Goal: Use online tool/utility: Utilize a website feature to perform a specific function

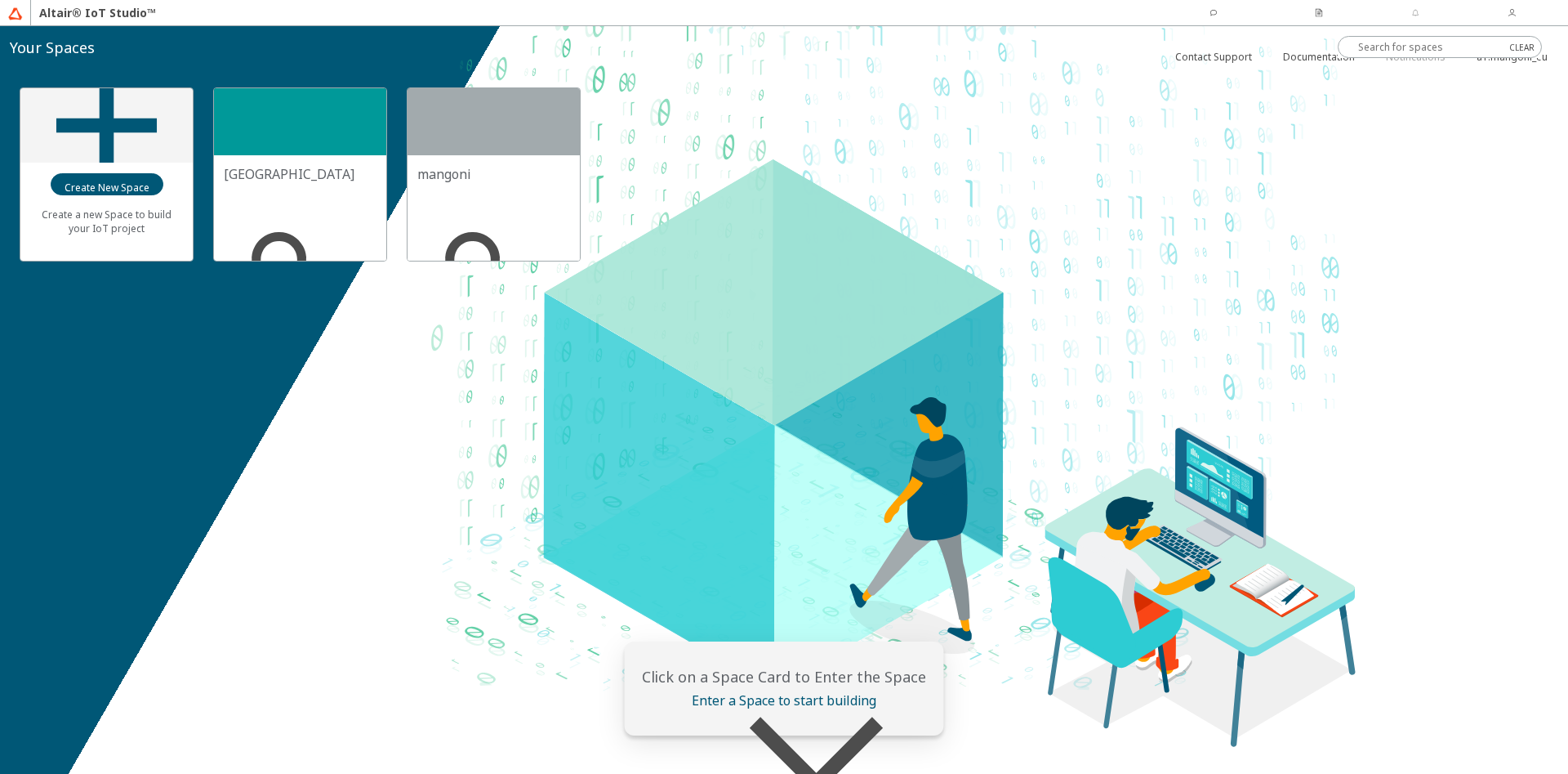
click at [483, 165] on div "mangoni" at bounding box center [494, 174] width 153 height 18
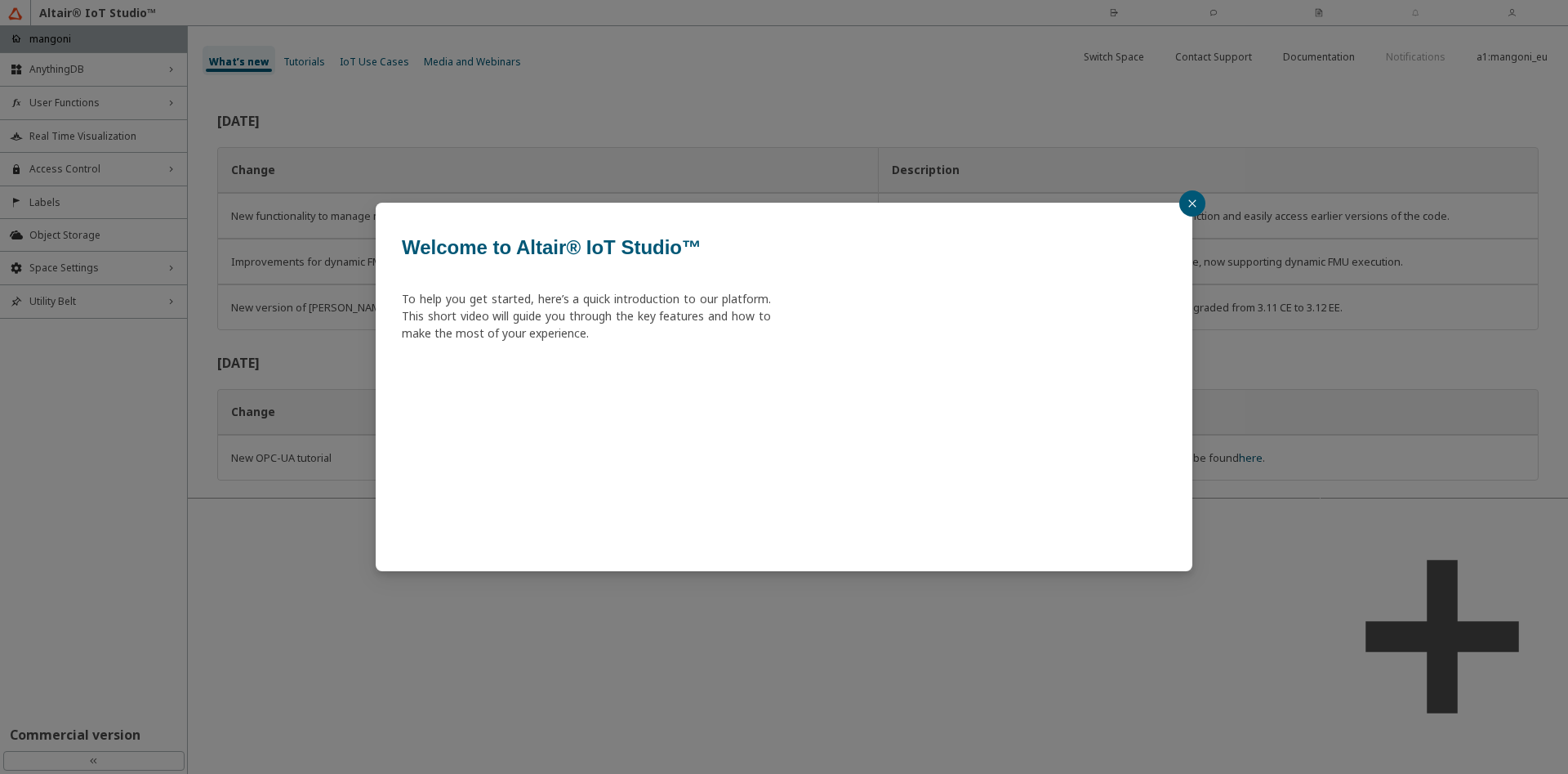
click at [1189, 199] on icon "close" at bounding box center [1193, 203] width 10 height 10
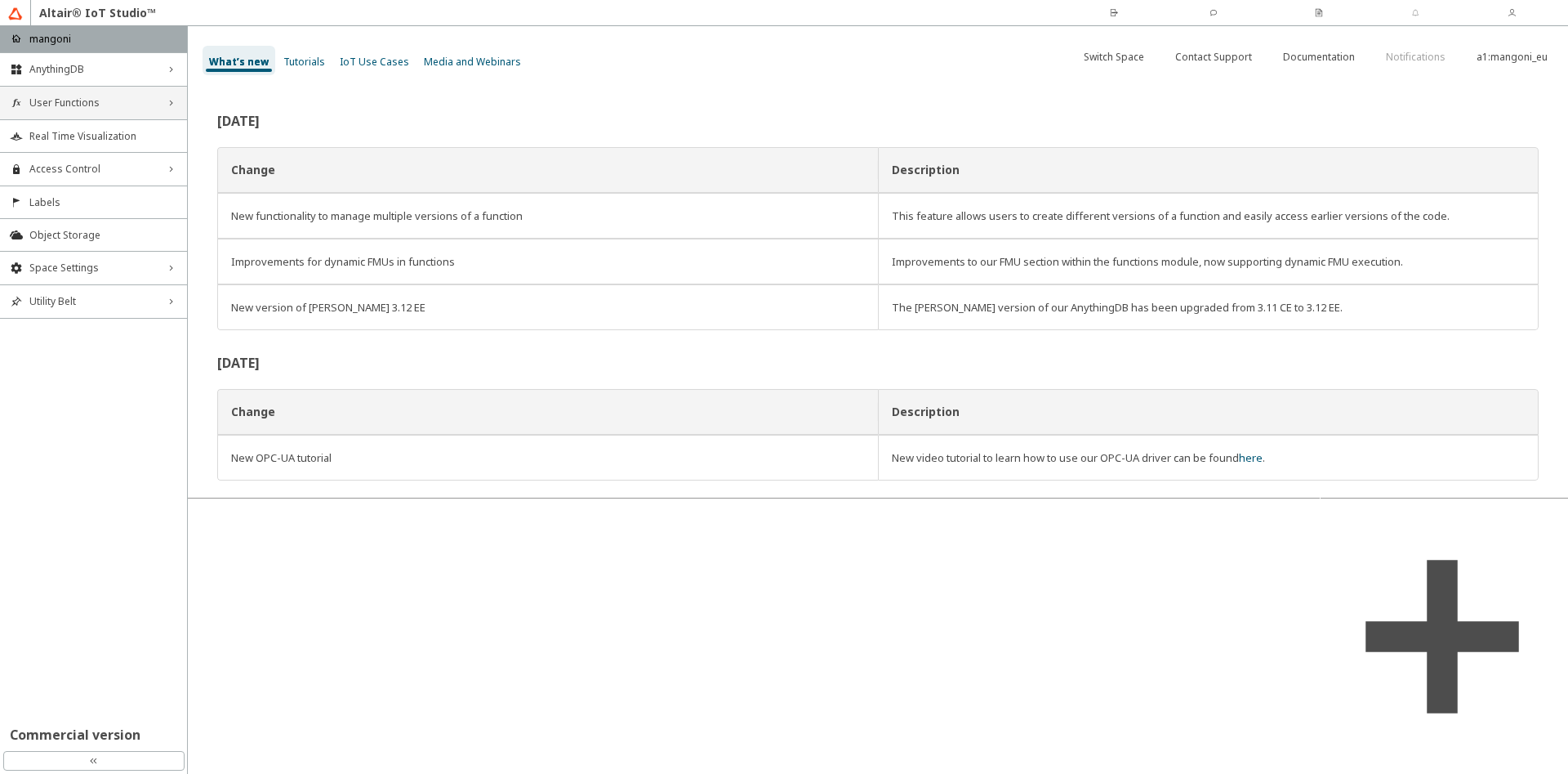
click at [61, 94] on div "User Functions right_chevron" at bounding box center [93, 102] width 188 height 32
click at [71, 138] on span "Functions" at bounding box center [103, 134] width 148 height 13
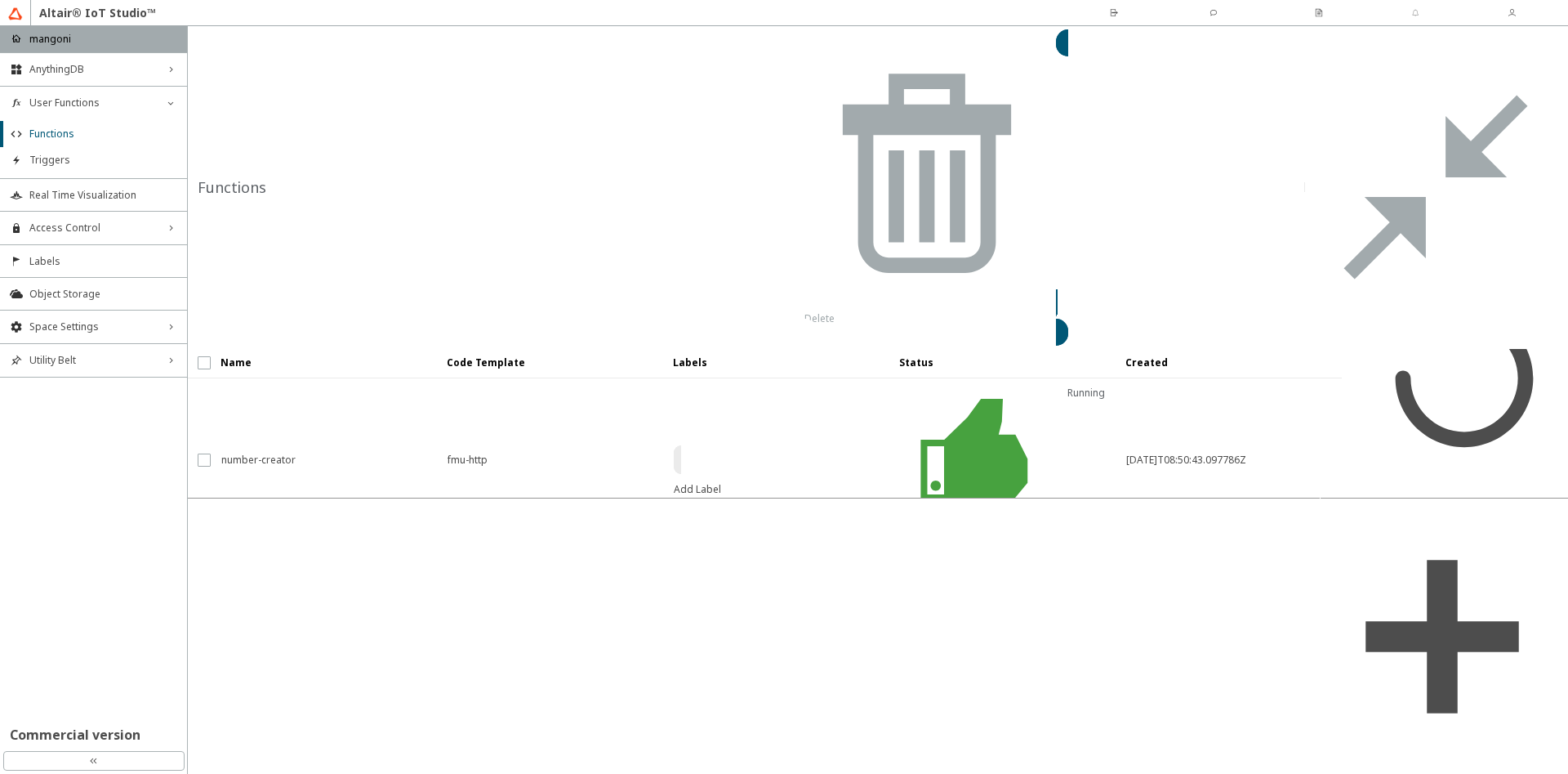
click at [290, 773] on span "integrate2" at bounding box center [323, 789] width 205 height 29
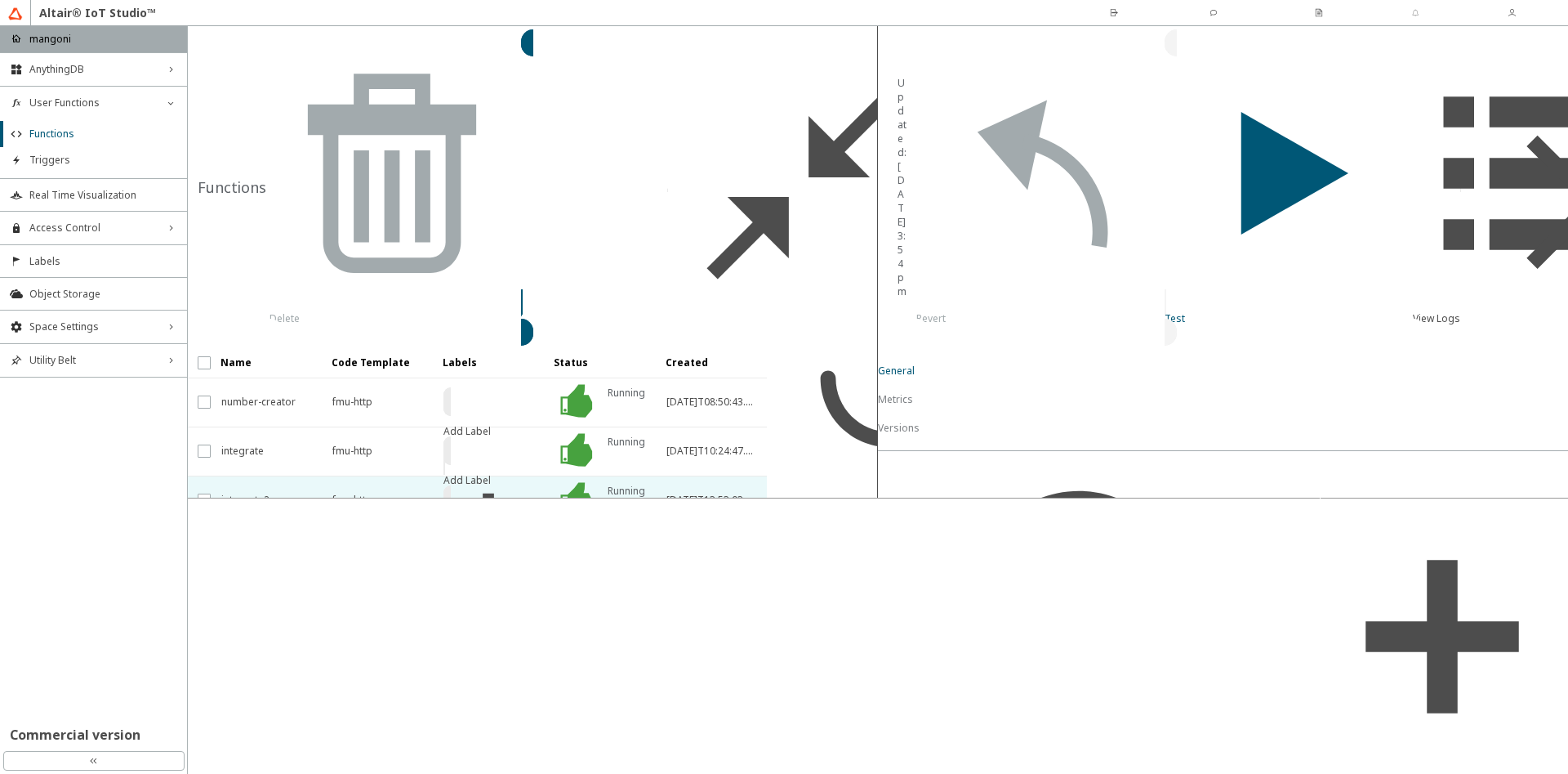
click at [1261, 51] on iron-icon at bounding box center [1287, 181] width 245 height 260
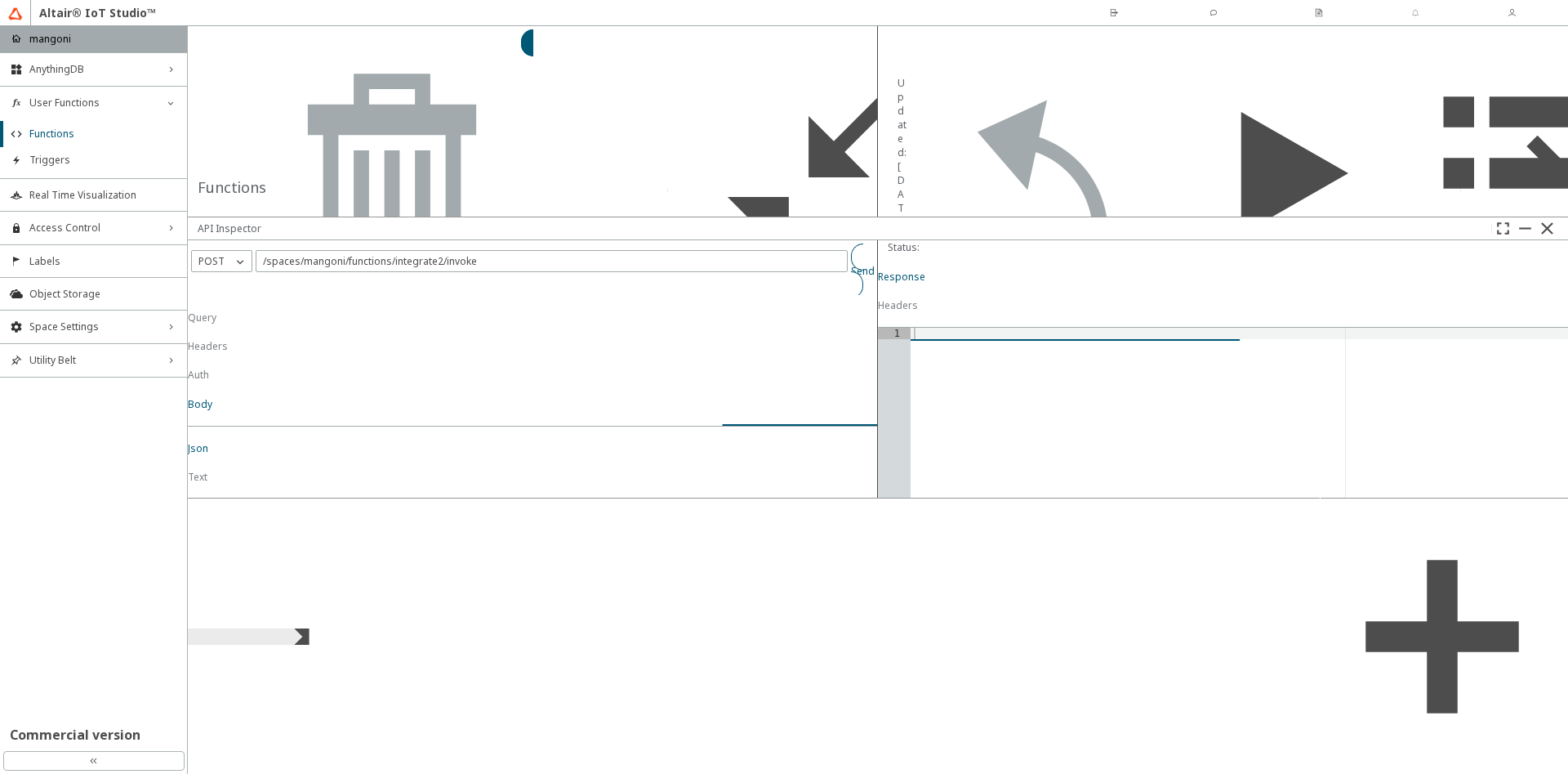
click at [863, 299] on paper-button "Send" at bounding box center [863, 271] width 24 height 55
click at [602, 692] on div at bounding box center [550, 627] width 658 height 197
paste textarea "}"
click at [0, 0] on slot "Send" at bounding box center [0, 0] width 0 height 0
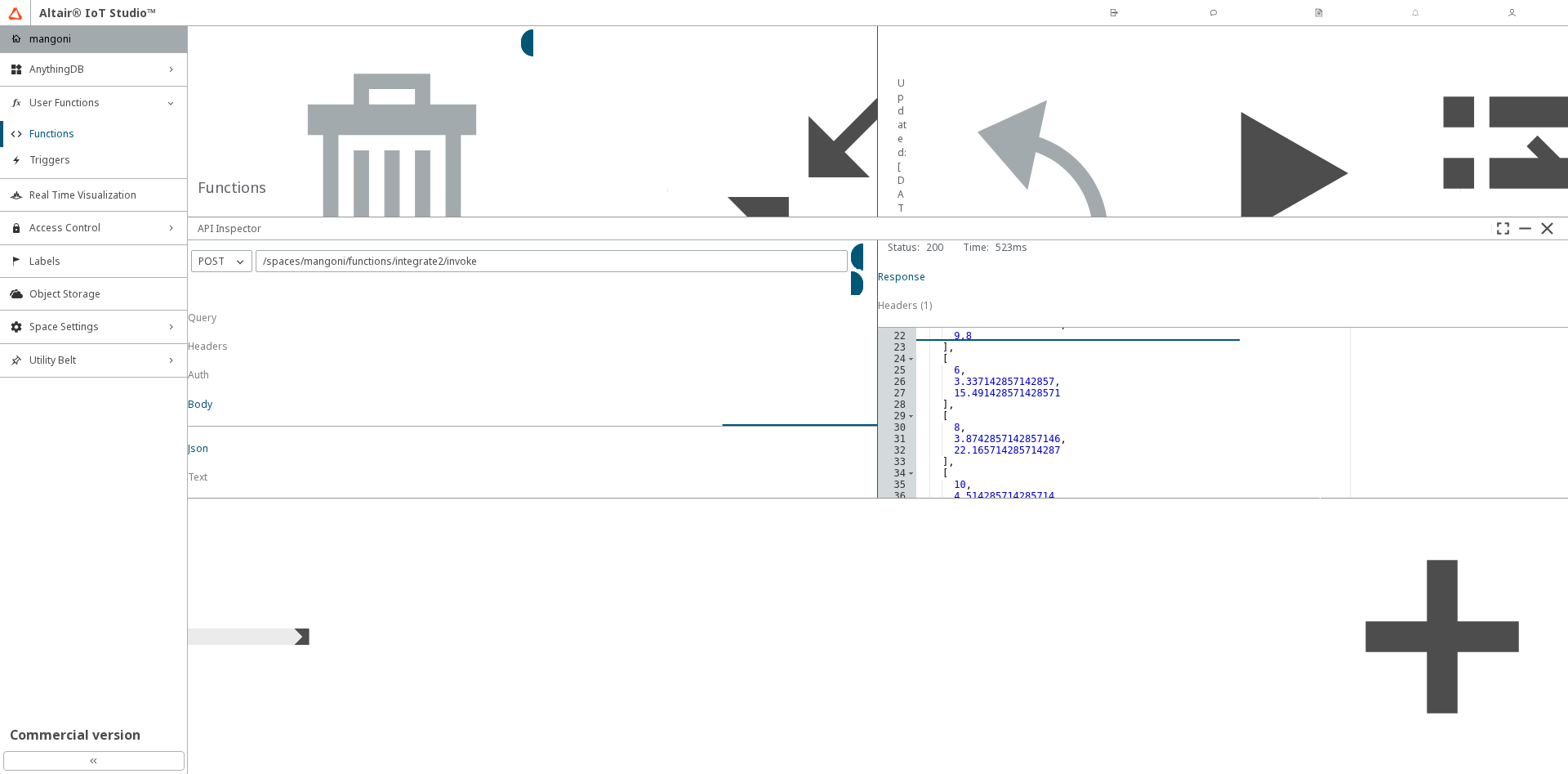
scroll to position [238, 0]
type textarea ""outputs": ["
click at [561, 708] on div "} , { "name" : "inForceB" , "data" : [ [ 0.0 , 0.0 ] , [ 5.0 , 1.0 ] ] , "inter…" at bounding box center [552, 619] width 653 height 197
